Goal: Transaction & Acquisition: Purchase product/service

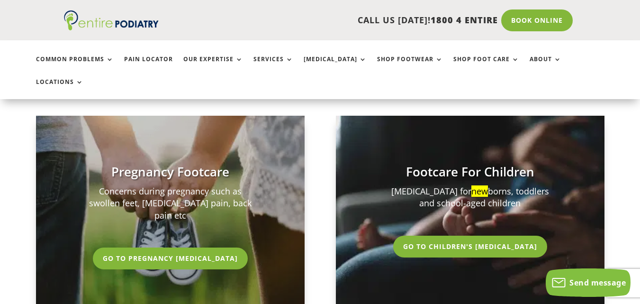
scroll to position [1895, 0]
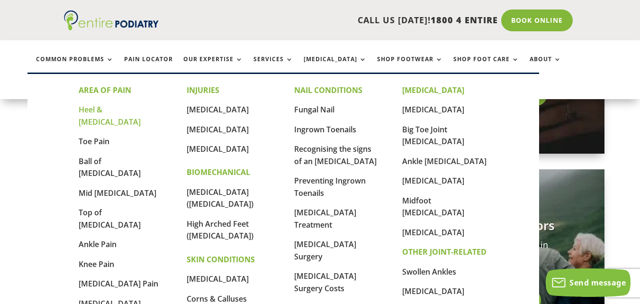
click at [99, 106] on link "Heel & [MEDICAL_DATA]" at bounding box center [110, 115] width 62 height 23
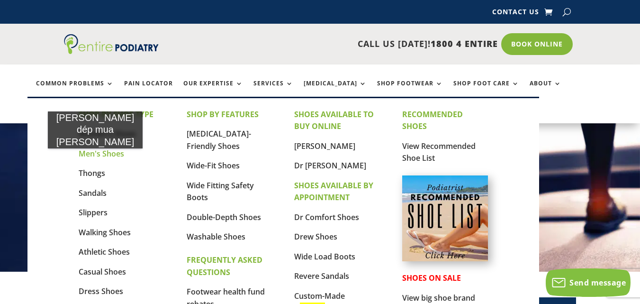
click at [92, 158] on link "Men's Shoes" at bounding box center [101, 153] width 45 height 10
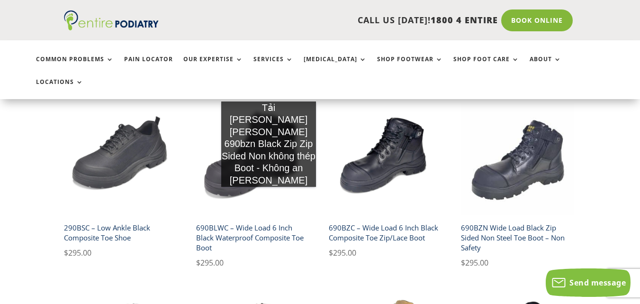
click at [269, 219] on h2 "690BLWC – Wide Load 6 Inch Black Waterproof Composite Toe Boot" at bounding box center [252, 237] width 113 height 37
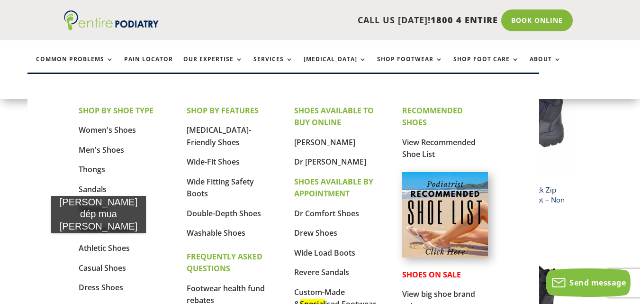
scroll to position [303, 0]
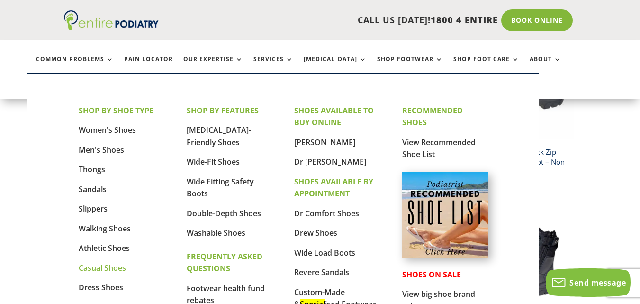
click at [95, 270] on link "Casual Shoes" at bounding box center [102, 267] width 47 height 10
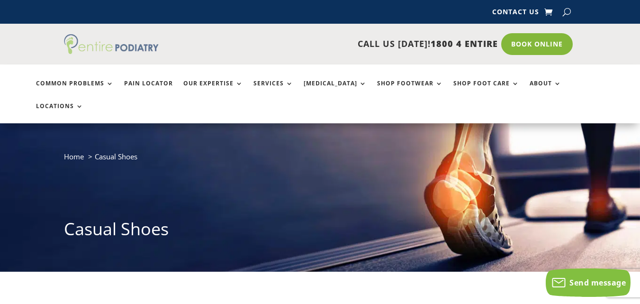
click at [127, 40] on img at bounding box center [111, 44] width 95 height 20
